Goal: Navigation & Orientation: Find specific page/section

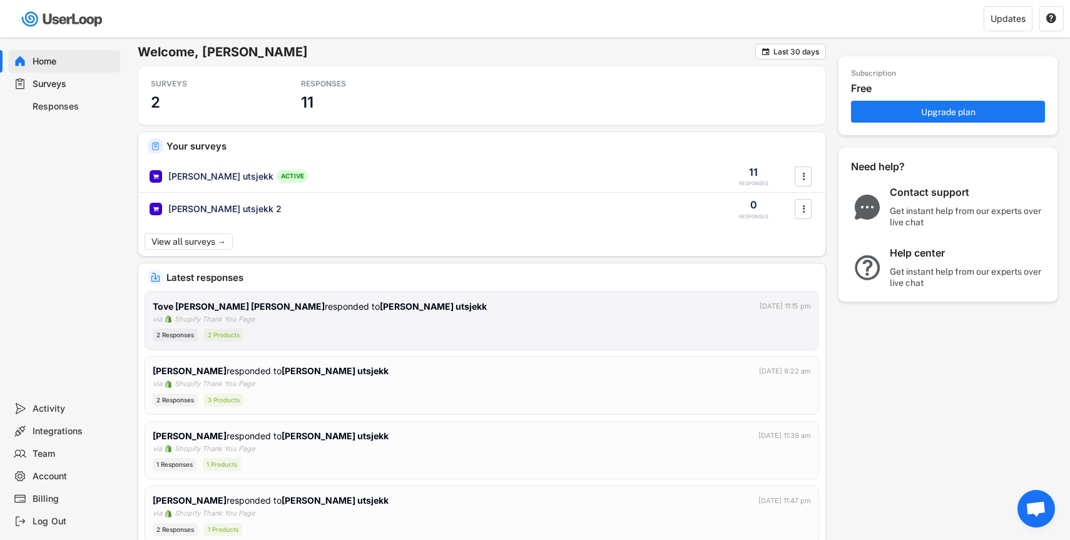
click at [227, 320] on div "Shopify Thank You Page" at bounding box center [215, 319] width 80 height 11
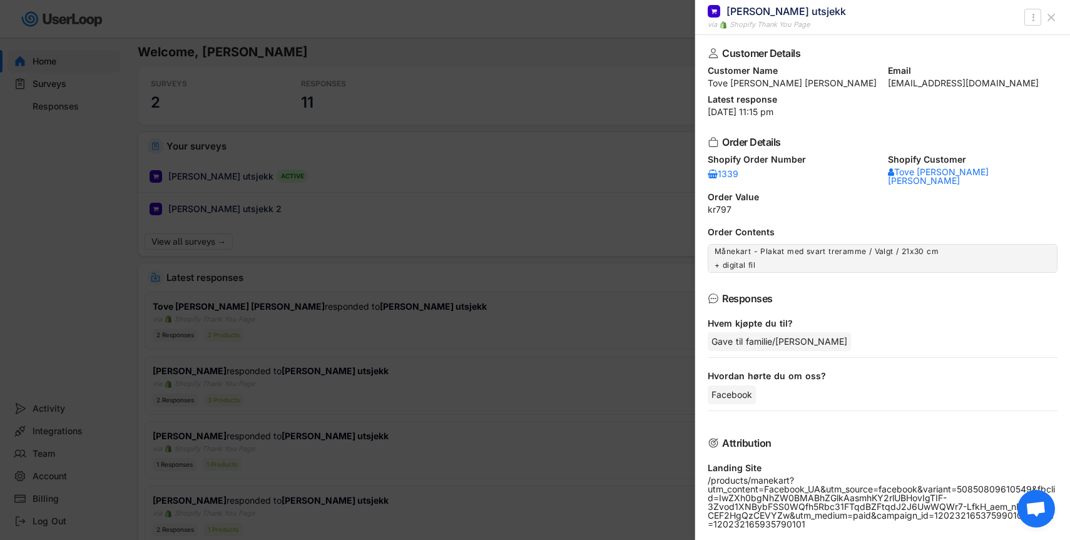
click at [465, 190] on div at bounding box center [535, 270] width 1070 height 540
